Goal: Task Accomplishment & Management: Complete application form

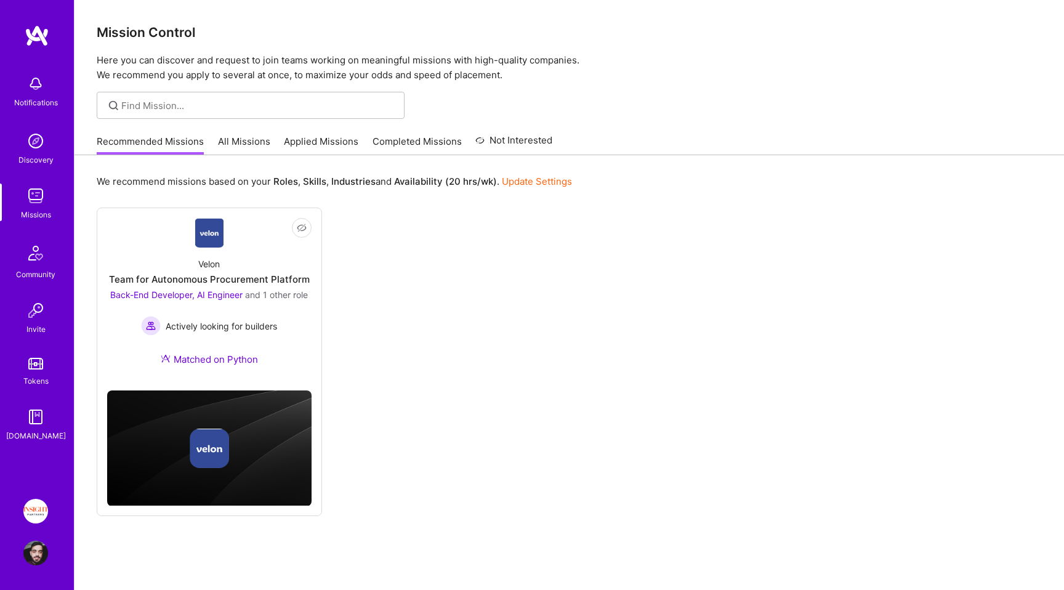
click at [300, 150] on link "Applied Missions" at bounding box center [321, 145] width 74 height 20
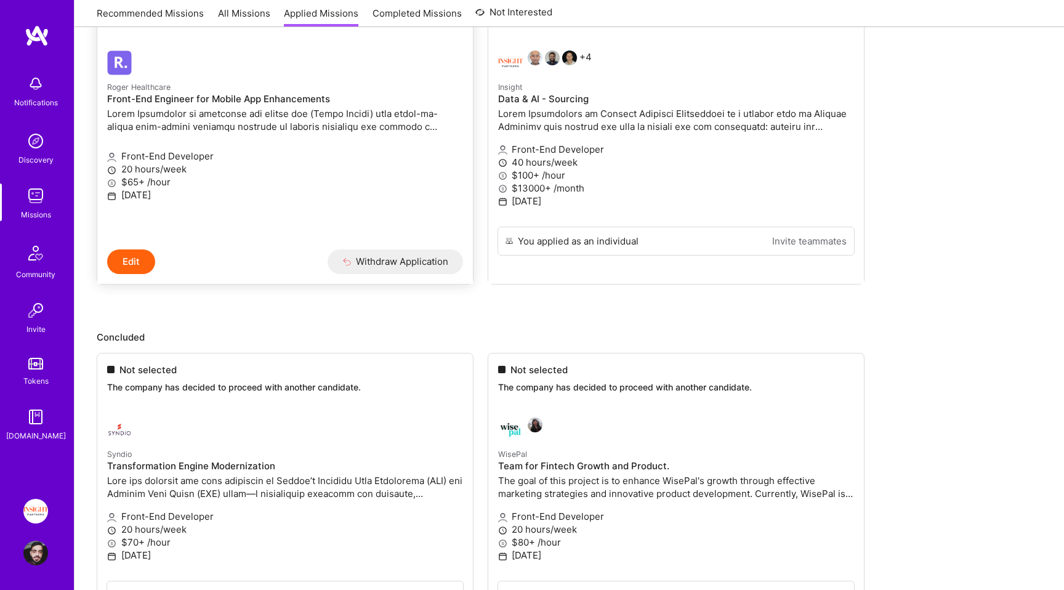
scroll to position [218, 0]
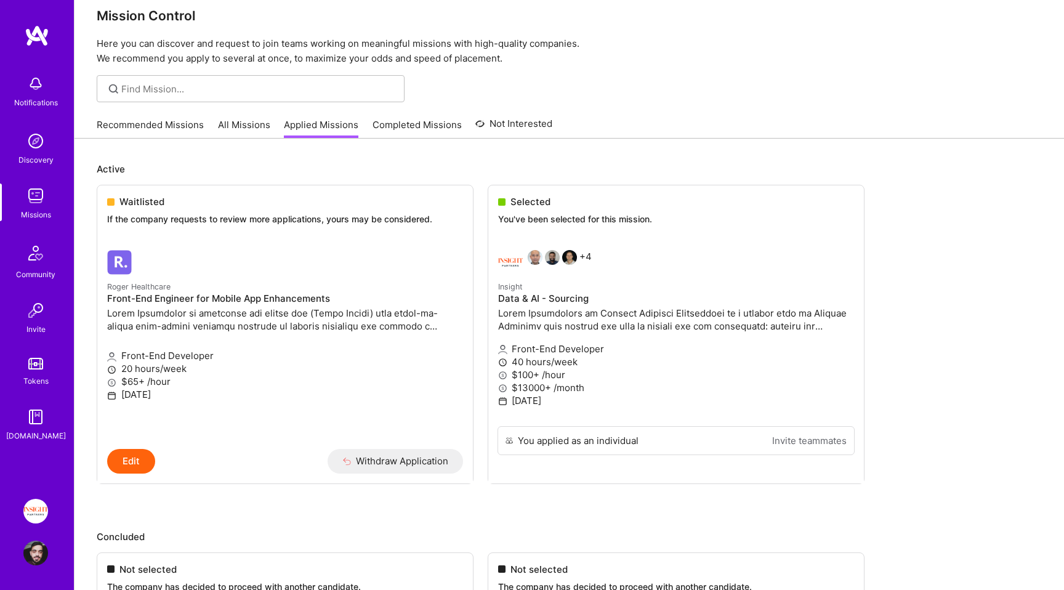
scroll to position [0, 0]
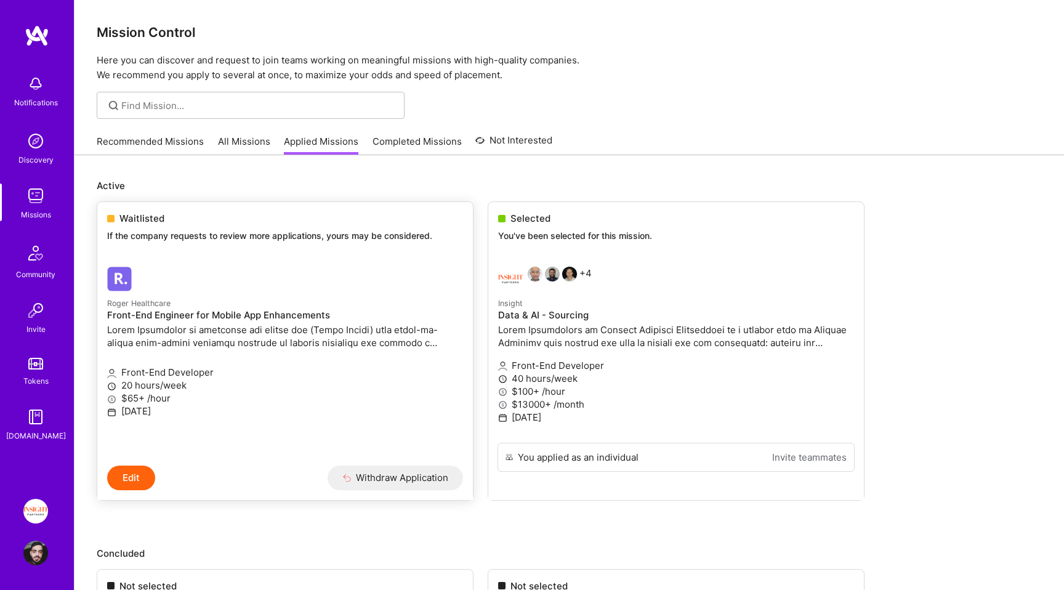
click at [259, 311] on h4 "Front-End Engineer for Mobile App Enhancements" at bounding box center [285, 315] width 356 height 11
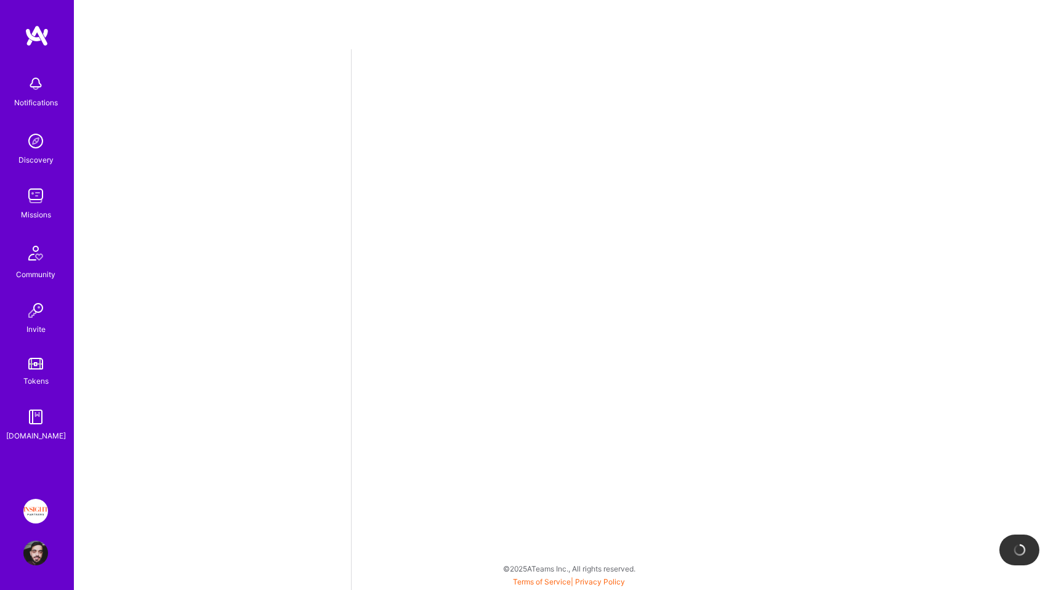
select select "IL"
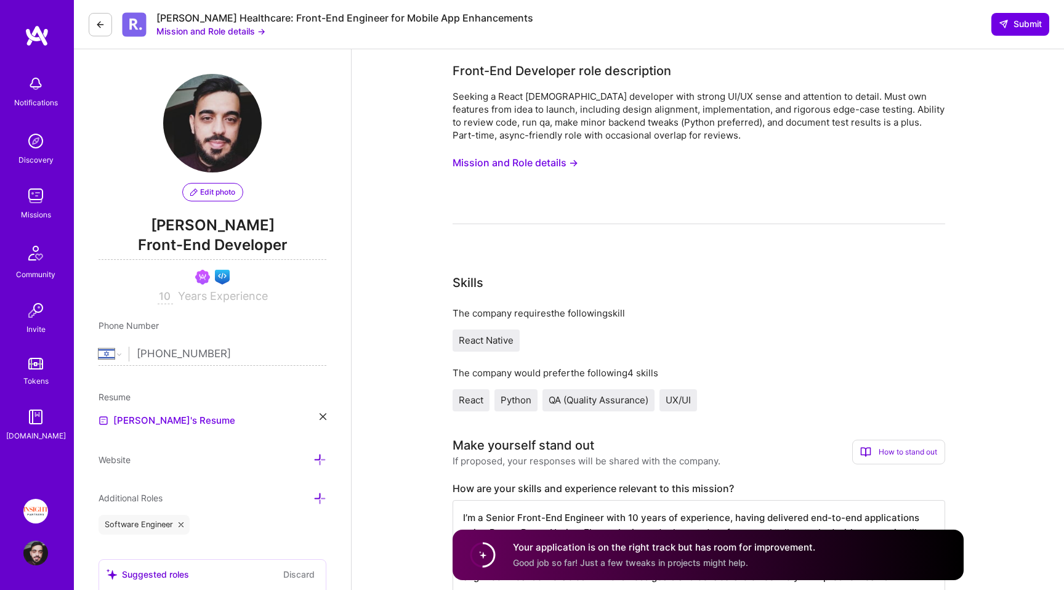
click at [102, 26] on icon at bounding box center [100, 25] width 10 height 10
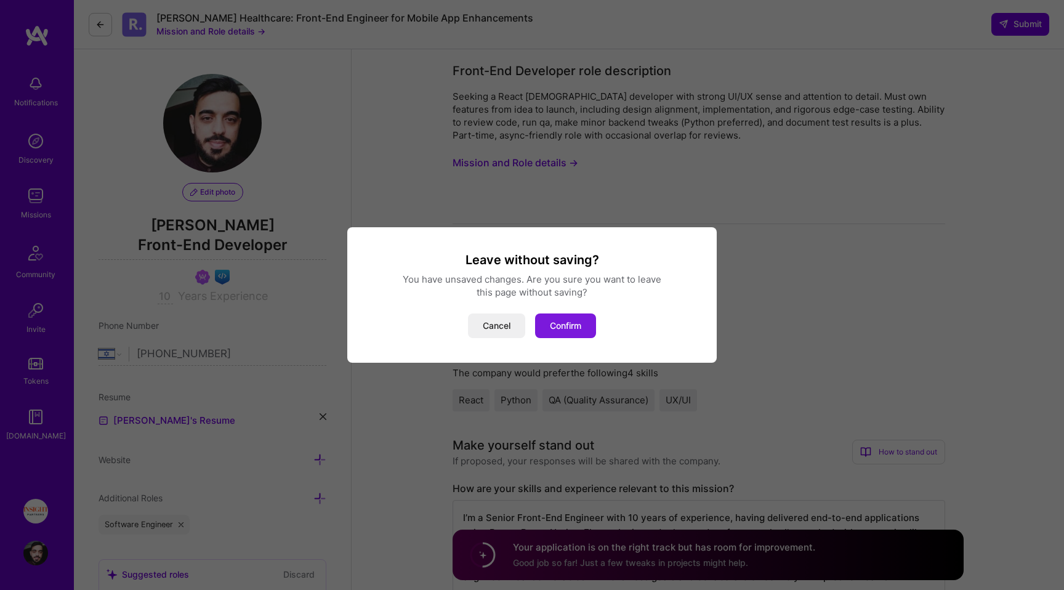
click at [555, 329] on button "Confirm" at bounding box center [565, 325] width 61 height 25
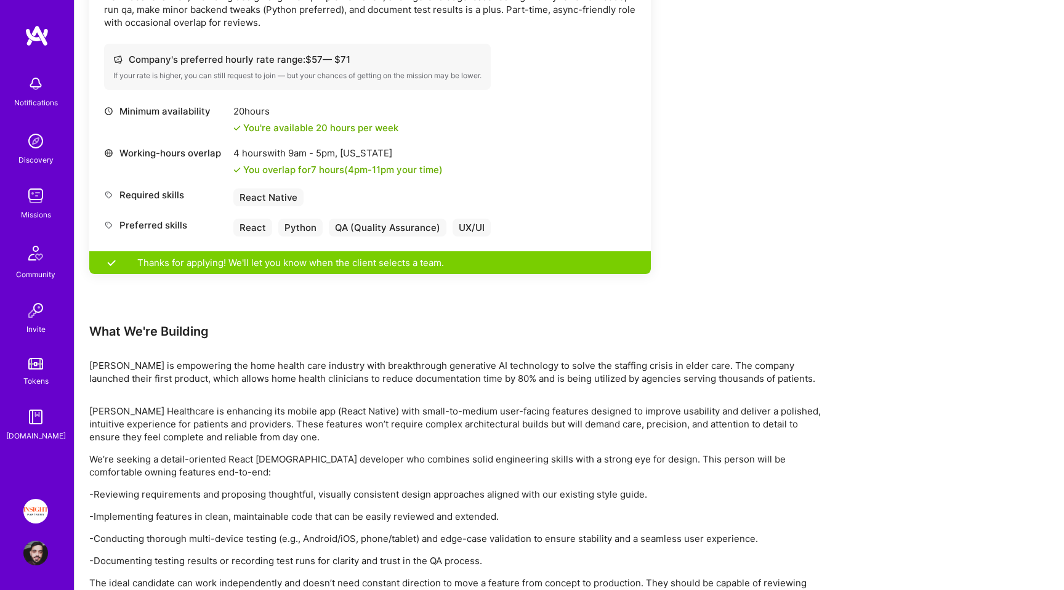
scroll to position [484, 0]
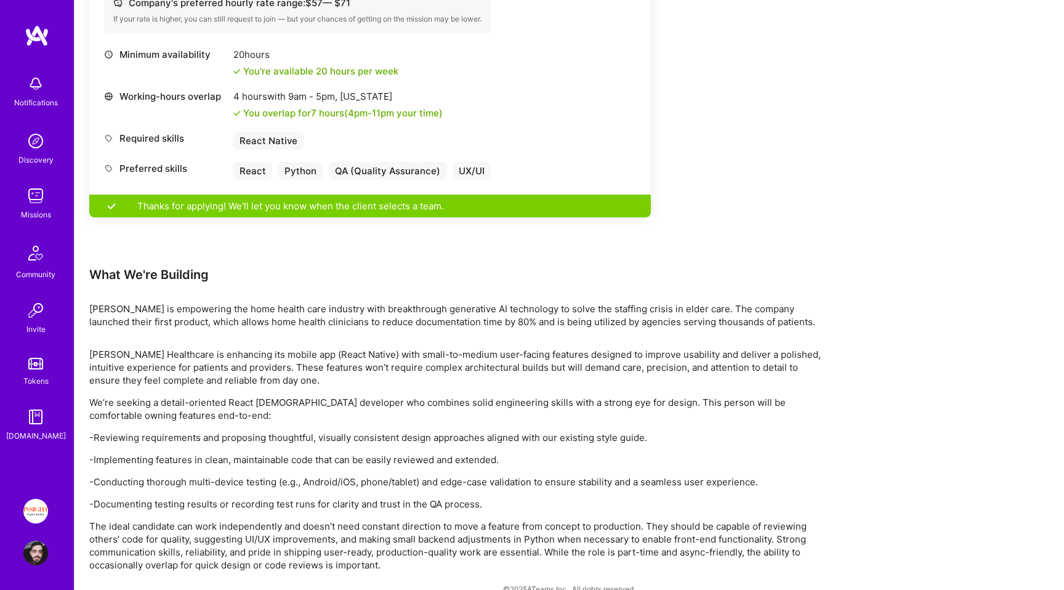
click at [33, 205] on img at bounding box center [35, 195] width 25 height 25
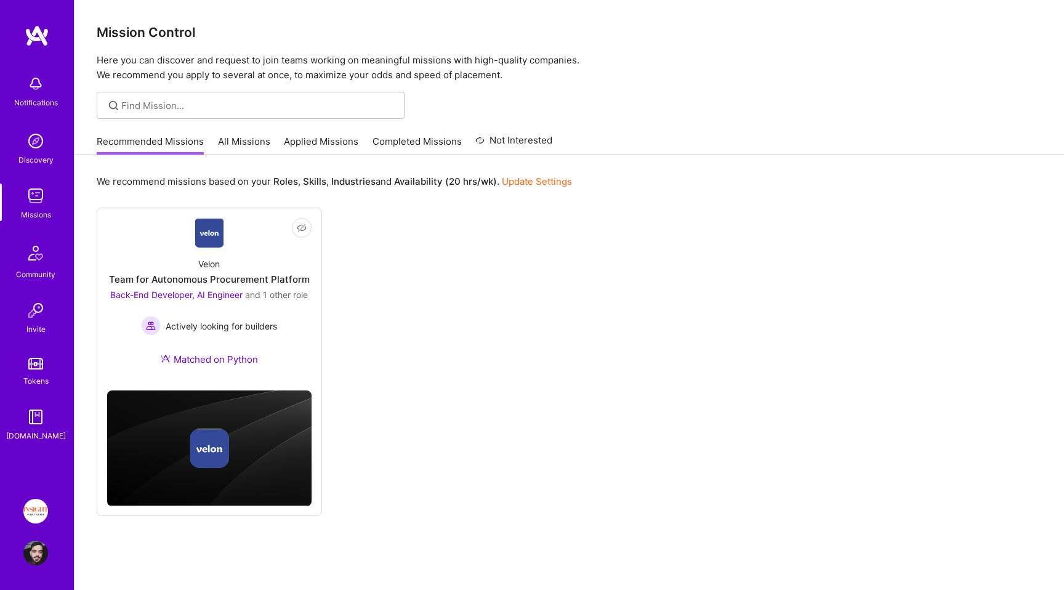
click at [240, 139] on link "All Missions" at bounding box center [244, 145] width 52 height 20
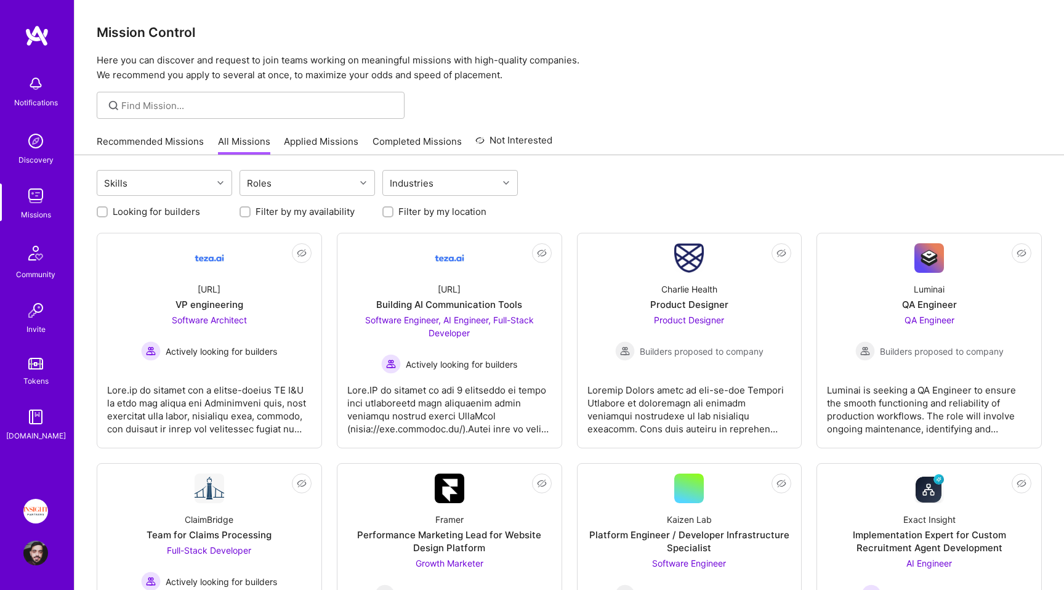
click at [173, 212] on label "Looking for builders" at bounding box center [156, 211] width 87 height 13
click at [108, 212] on input "Looking for builders" at bounding box center [103, 212] width 9 height 9
checkbox input "true"
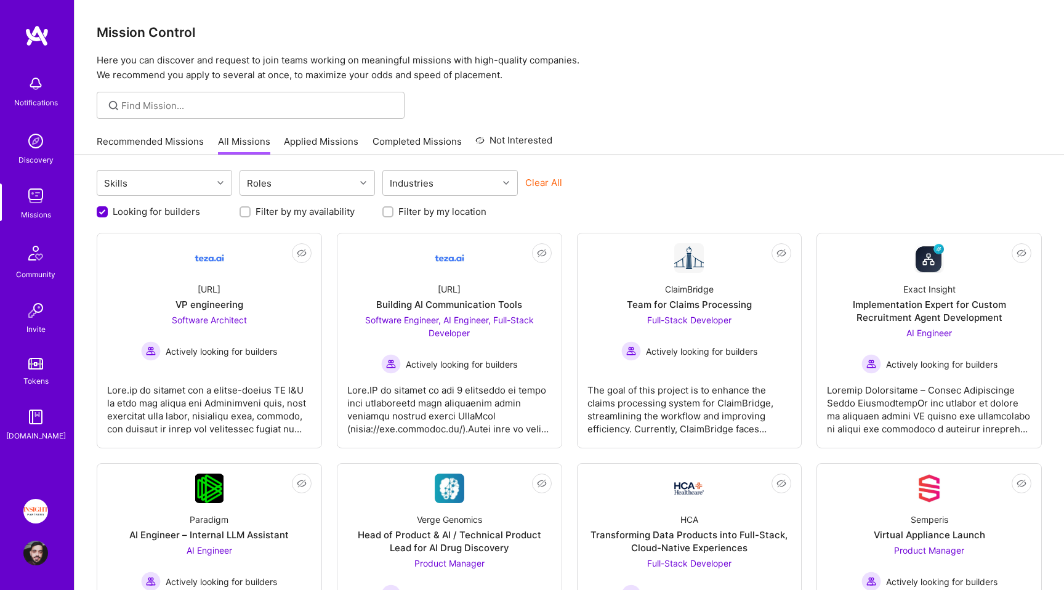
click at [430, 212] on label "Filter by my location" at bounding box center [442, 211] width 88 height 13
click at [393, 212] on input "Filter by my location" at bounding box center [389, 212] width 9 height 9
checkbox input "true"
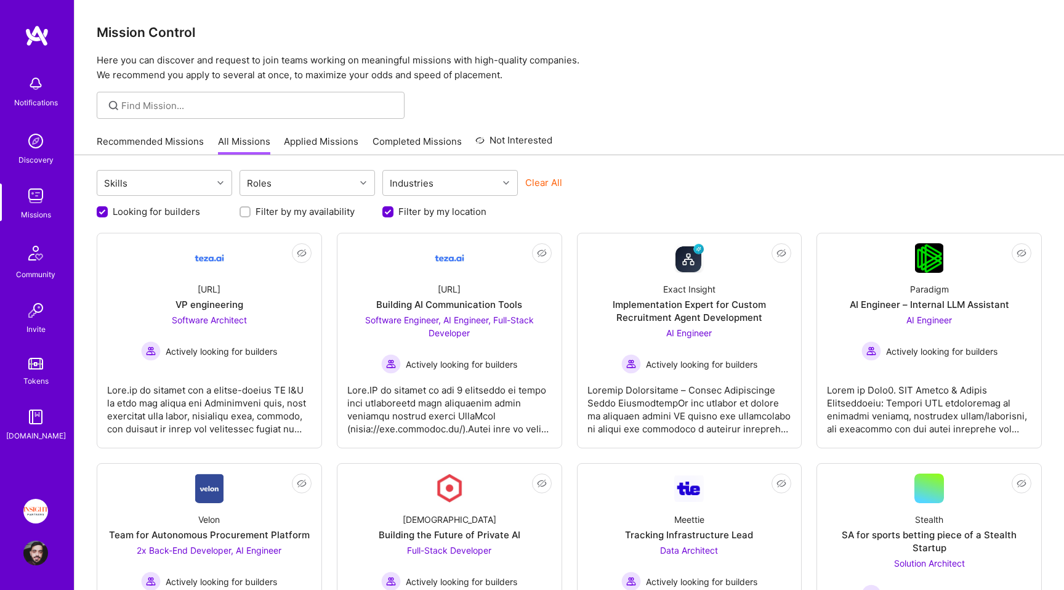
click at [307, 209] on label "Filter by my availability" at bounding box center [304, 211] width 99 height 13
click at [251, 209] on input "Filter by my availability" at bounding box center [246, 212] width 9 height 9
checkbox input "true"
